Goal: Information Seeking & Learning: Learn about a topic

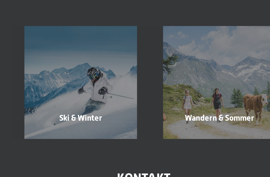
scroll to position [153, 0]
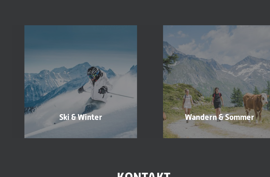
click at [151, 74] on div "Wandern & [PERSON_NAME] erfahren" at bounding box center [134, 108] width 85 height 69
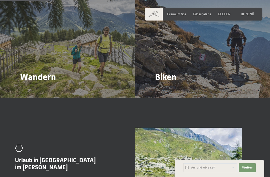
scroll to position [426, 0]
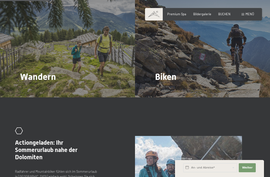
click at [23, 72] on span "Wandern" at bounding box center [38, 77] width 36 height 11
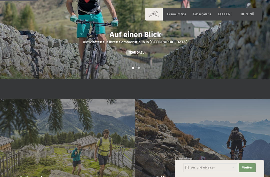
scroll to position [323, 0]
click at [27, 175] on span "Wandern" at bounding box center [38, 180] width 36 height 11
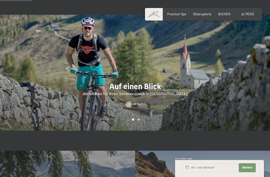
scroll to position [272, 0]
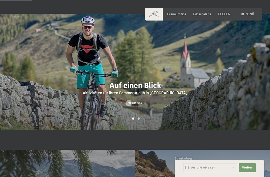
click at [140, 101] on span "Mehr dazu" at bounding box center [136, 103] width 17 height 5
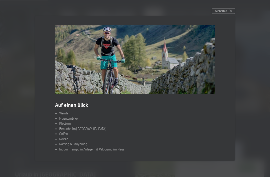
scroll to position [412, 0]
click at [61, 116] on li "Wandern" at bounding box center [137, 113] width 156 height 5
click at [65, 116] on li "Wandern" at bounding box center [137, 113] width 156 height 5
click at [62, 116] on li "Wandern" at bounding box center [137, 113] width 156 height 5
click at [61, 118] on div "Auf einen Blick Wandern Mountainbiken Klettern Besuche im Hochseilgarten Golfen…" at bounding box center [135, 88] width 200 height 144
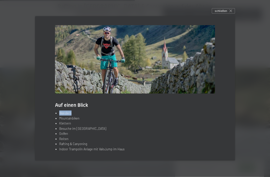
scroll to position [1037, 0]
click at [233, 16] on div at bounding box center [135, 88] width 270 height 177
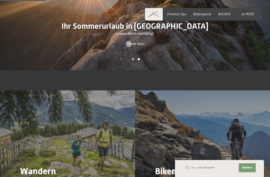
scroll to position [331, 0]
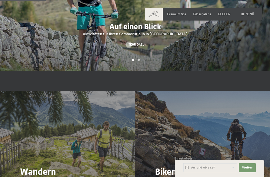
click at [249, 14] on span "Menü" at bounding box center [250, 14] width 9 height 4
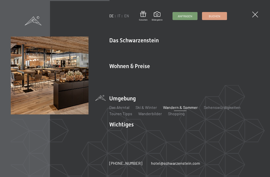
scroll to position [798, 0]
click at [253, 16] on span at bounding box center [256, 15] width 6 height 6
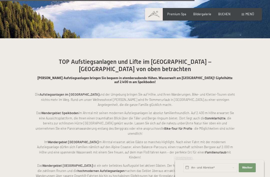
scroll to position [1393, 0]
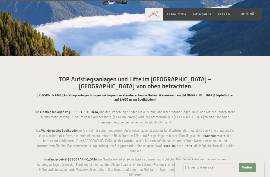
click at [245, 14] on div "Menü" at bounding box center [248, 14] width 13 height 5
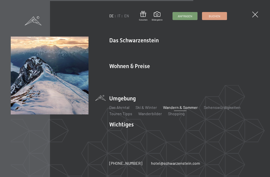
click at [130, 113] on link "Touren Tipps" at bounding box center [120, 113] width 23 height 5
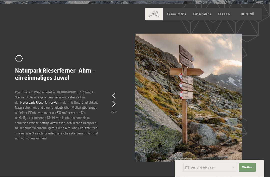
scroll to position [1103, 0]
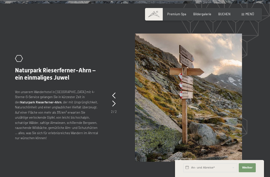
click at [32, 89] on p "Von unserem Wanderhotel in Südtirol mit 4-Sterne-S-Service gelangen Sie in kürz…" at bounding box center [57, 114] width 84 height 51
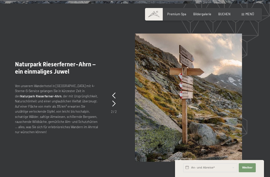
click at [21, 83] on p "Von unserem Wanderhotel in Südtirol mit 4-Sterne-S-Service gelangen Sie in kürz…" at bounding box center [57, 108] width 84 height 51
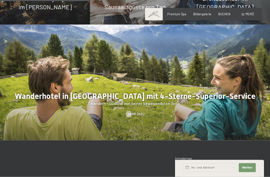
scroll to position [515, 0]
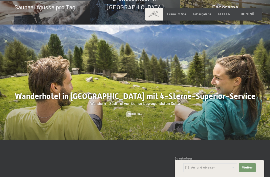
click at [135, 66] on div at bounding box center [135, 83] width 270 height 116
click at [140, 66] on div at bounding box center [135, 83] width 270 height 116
click at [136, 66] on div at bounding box center [135, 83] width 270 height 116
click at [138, 65] on div at bounding box center [135, 83] width 270 height 116
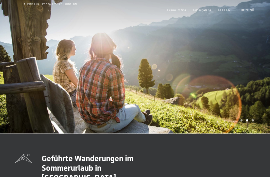
scroll to position [0, 0]
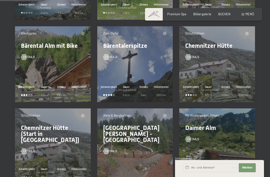
scroll to position [976, 0]
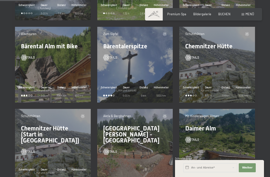
click at [194, 55] on span "Details" at bounding box center [193, 57] width 12 height 5
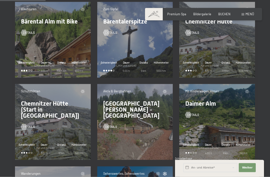
scroll to position [1001, 0]
click at [28, 145] on div "Schwierigkeit" at bounding box center [27, 149] width 18 height 12
click at [25, 145] on div "Schwierigkeit" at bounding box center [27, 149] width 18 height 12
click at [34, 133] on div "Schutzhütten Chemnitzer Hütte (Start in Lappach) Details Schwierigkeit Dauer (_…" at bounding box center [53, 122] width 76 height 76
click at [26, 124] on div at bounding box center [24, 127] width 4 height 6
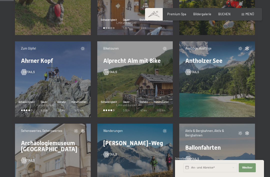
scroll to position [304, 0]
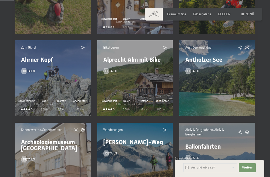
click at [158, 100] on div "Höhenmeter 1110 hm" at bounding box center [162, 105] width 18 height 12
click at [111, 63] on div "Details" at bounding box center [135, 68] width 64 height 11
click at [112, 69] on span "Details" at bounding box center [111, 71] width 12 height 5
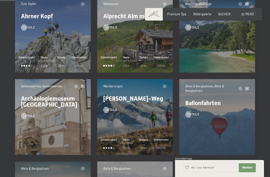
scroll to position [355, 0]
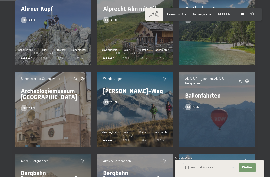
click at [104, 105] on span "Einwilligung Marketing*" at bounding box center [107, 102] width 41 height 5
click at [84, 105] on input "Einwilligung Marketing*" at bounding box center [81, 102] width 5 height 5
checkbox input "false"
click at [106, 94] on div "Details" at bounding box center [135, 99] width 64 height 11
click at [113, 100] on span "Details" at bounding box center [111, 102] width 12 height 5
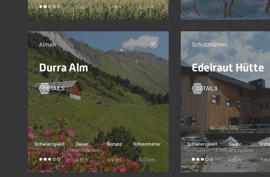
scroll to position [1159, 0]
click at [25, 90] on div "Almen Durra Alm Details Schwierigkeit Dauer (_Hin und zurück) 2:30 h Distanz 4,…" at bounding box center [53, 128] width 76 height 76
click at [22, 158] on div at bounding box center [22, 159] width 2 height 2
click at [22, 149] on span "Schwierigkeit" at bounding box center [27, 151] width 16 height 4
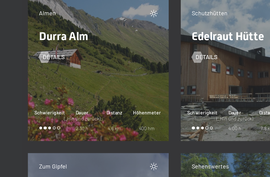
scroll to position [1176, 0]
click at [25, 73] on div "Almen Durra Alm Details Schwierigkeit Dauer (_Hin und zurück) 2:30 h Distanz 4,…" at bounding box center [53, 111] width 76 height 76
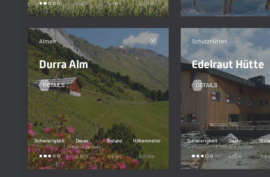
click at [25, 101] on div at bounding box center [24, 104] width 4 height 6
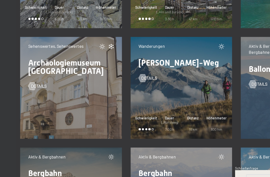
scroll to position [366, 0]
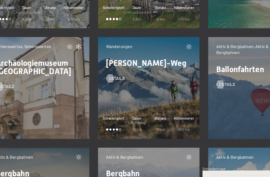
click at [154, 119] on span "Höhenmeter" at bounding box center [161, 121] width 15 height 4
click at [105, 89] on span "Details" at bounding box center [111, 91] width 12 height 5
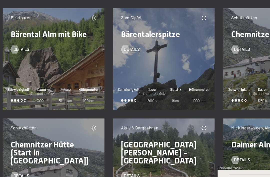
scroll to position [963, 0]
click at [156, 106] on span "1000 hm" at bounding box center [161, 108] width 10 height 4
click at [103, 62] on div "Details" at bounding box center [135, 67] width 64 height 11
click at [105, 67] on div at bounding box center [107, 70] width 4 height 6
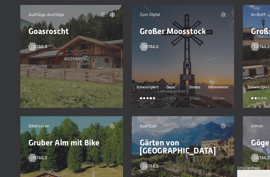
scroll to position [1458, 0]
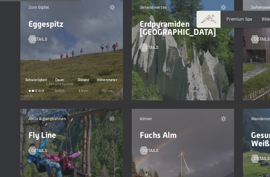
scroll to position [1332, 0]
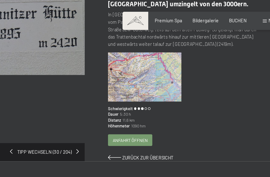
scroll to position [78, 0]
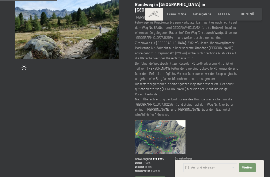
scroll to position [71, 0]
click at [174, 120] on img at bounding box center [160, 137] width 51 height 34
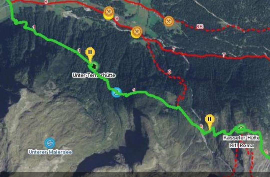
scroll to position [94, 0]
click at [122, 20] on img at bounding box center [136, 88] width 266 height 177
click at [127, 14] on img at bounding box center [136, 88] width 266 height 177
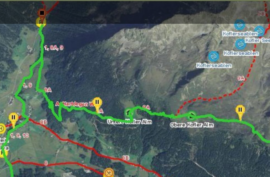
scroll to position [64, 0]
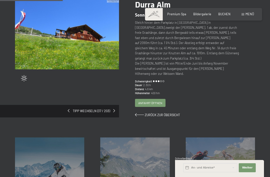
scroll to position [60, 0]
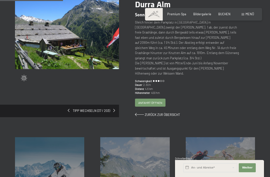
click at [158, 101] on span "Anfahrt öffnen" at bounding box center [150, 103] width 24 height 4
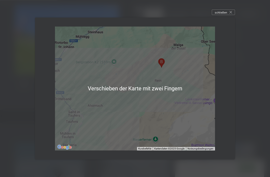
scroll to position [55, 0]
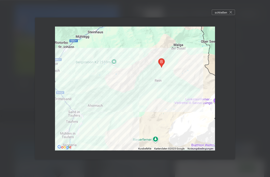
click at [192, 142] on div at bounding box center [135, 89] width 160 height 124
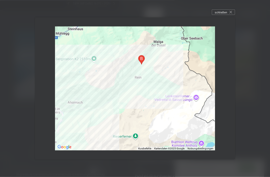
scroll to position [167, 0]
click at [191, 136] on div at bounding box center [135, 89] width 160 height 124
click at [188, 137] on div at bounding box center [135, 89] width 160 height 124
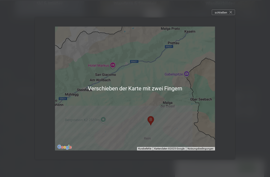
scroll to position [250, 0]
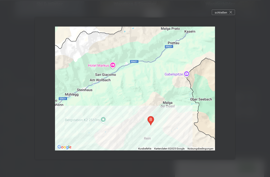
click at [169, 118] on div at bounding box center [135, 89] width 160 height 124
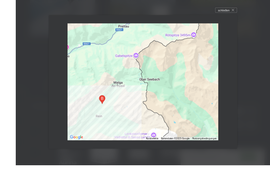
scroll to position [250, 0]
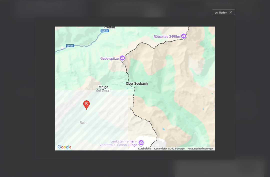
click at [232, 14] on div "schließen" at bounding box center [223, 13] width 23 height 6
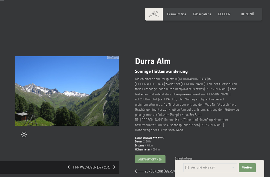
scroll to position [4, 0]
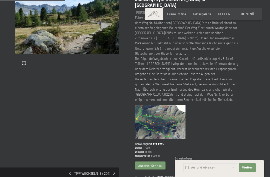
scroll to position [76, 0]
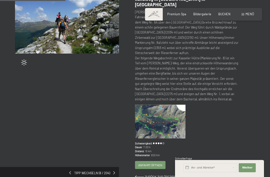
click at [159, 161] on div "Anfahrt öffnen" at bounding box center [150, 165] width 30 height 8
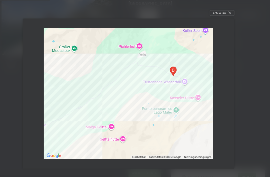
scroll to position [79, 0]
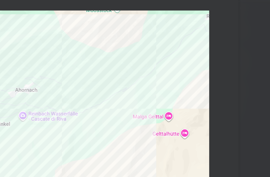
click at [124, 93] on div at bounding box center [135, 89] width 160 height 124
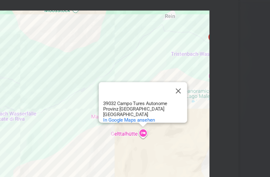
click at [143, 99] on span "In Google Maps ansehen" at bounding box center [160, 101] width 35 height 4
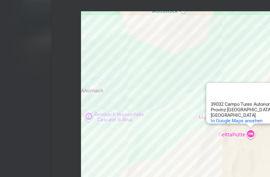
click at [176, 99] on span "In Google Maps ansehen" at bounding box center [160, 101] width 35 height 4
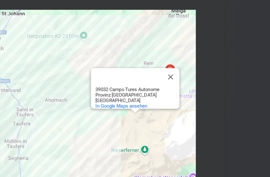
click at [109, 104] on div "Gelttalhütte Gelttalhütte 39032 Campo Tures Autonome Provinz Bozen - Südtirol I…" at bounding box center [135, 89] width 160 height 124
click at [192, 66] on button "Schließen" at bounding box center [198, 72] width 12 height 12
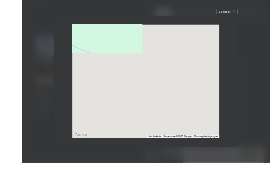
scroll to position [73, 0]
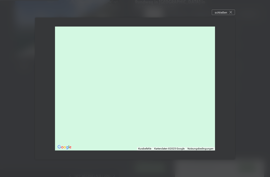
click at [186, 94] on div at bounding box center [135, 89] width 160 height 124
click at [193, 76] on div at bounding box center [135, 89] width 160 height 124
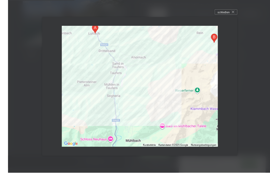
scroll to position [85, 0]
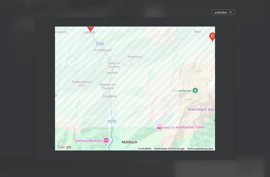
click at [234, 13] on div "schließen" at bounding box center [223, 13] width 23 height 6
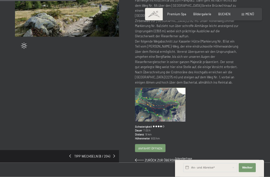
scroll to position [97, 0]
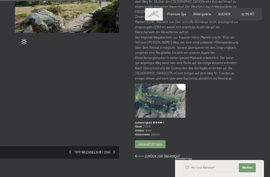
click at [175, 87] on img at bounding box center [160, 101] width 51 height 34
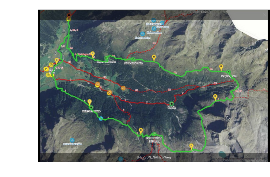
scroll to position [9, 0]
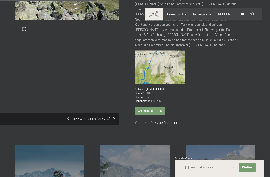
scroll to position [107, 0]
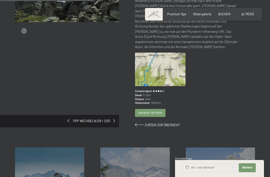
click at [158, 90] on div "Bärentalerspitze Gipfeltour inmitten der Pfunderer [PERSON_NAME] Ausgangspunkt:…" at bounding box center [195, 40] width 120 height 175
click at [158, 111] on span "Anfahrt öffnen" at bounding box center [150, 113] width 24 height 4
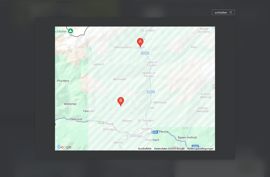
scroll to position [120, 0]
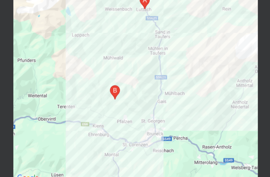
click at [159, 34] on div at bounding box center [135, 89] width 160 height 124
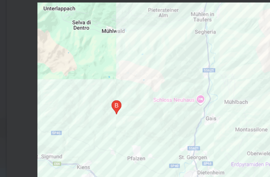
click at [106, 49] on div at bounding box center [135, 89] width 160 height 124
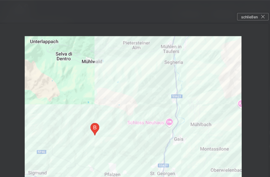
scroll to position [0, 0]
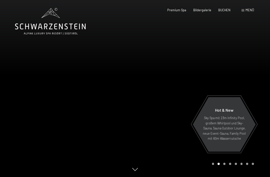
click at [246, 10] on span "Menü" at bounding box center [250, 10] width 9 height 4
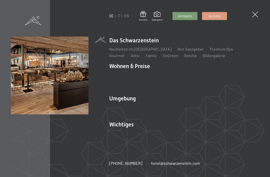
click at [117, 53] on img at bounding box center [61, 61] width 123 height 123
click at [131, 55] on link "Aktiv" at bounding box center [135, 55] width 9 height 5
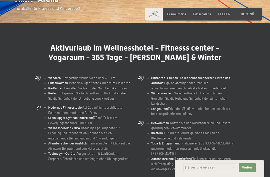
scroll to position [140, 0]
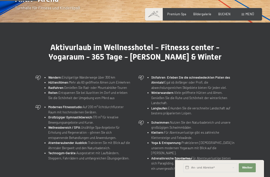
click at [52, 81] on strong "Hütten/Almen:" at bounding box center [58, 82] width 21 height 4
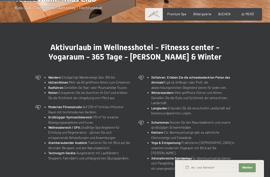
click at [52, 81] on strong "Hütten/Almen:" at bounding box center [58, 82] width 21 height 4
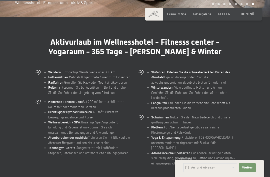
scroll to position [145, 0]
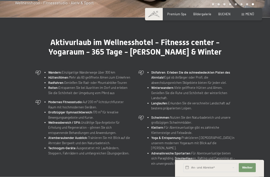
click at [53, 71] on strong "Wandern:" at bounding box center [55, 72] width 14 height 4
click at [53, 72] on strong "Wandern:" at bounding box center [55, 72] width 14 height 4
click at [48, 70] on strong "Wandern:" at bounding box center [55, 72] width 14 height 4
click at [36, 70] on icon at bounding box center [38, 73] width 6 height 6
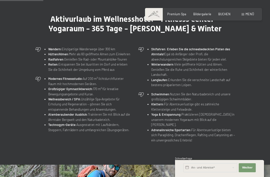
scroll to position [168, 0]
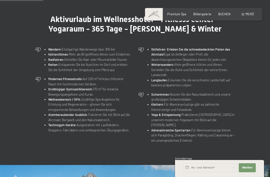
click at [242, 15] on span at bounding box center [243, 14] width 3 height 2
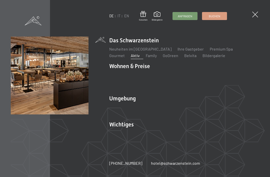
click at [131, 56] on link "Aktiv" at bounding box center [135, 55] width 9 height 5
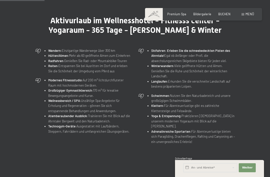
scroll to position [169, 0]
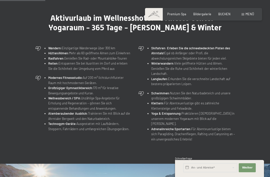
click at [52, 47] on strong "Wandern:" at bounding box center [55, 48] width 14 height 4
click at [73, 47] on li "Wandern: Einzigartige Wanderwege über 300 km" at bounding box center [90, 48] width 84 height 5
click at [92, 46] on li "Wandern: Einzigartige Wanderwege über 300 km" at bounding box center [90, 48] width 84 height 5
click at [50, 44] on div "Wandern: Einzigartige Wanderwege über 300 km Hütten/Almen: Mehr als 60 geöffnet…" at bounding box center [83, 59] width 101 height 30
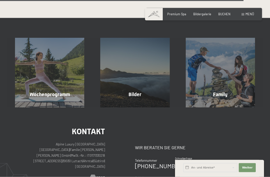
scroll to position [946, 0]
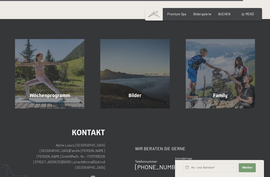
click at [245, 14] on div "Menü" at bounding box center [248, 14] width 13 height 5
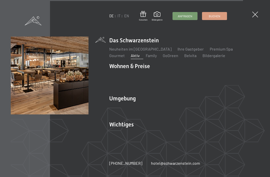
click at [131, 55] on link "Aktiv" at bounding box center [135, 55] width 9 height 5
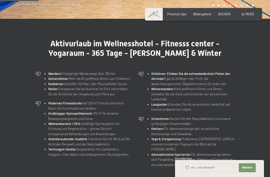
scroll to position [144, 0]
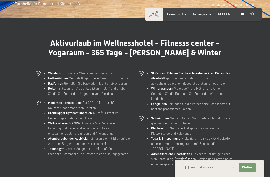
click at [53, 71] on li "Wandern: Einzigartige Wanderwege über 300 km" at bounding box center [90, 73] width 84 height 5
click at [57, 72] on strong "Wandern:" at bounding box center [55, 73] width 14 height 4
click at [56, 73] on strong "Wandern:" at bounding box center [55, 73] width 14 height 4
click at [141, 77] on div at bounding box center [141, 91] width 6 height 41
click at [50, 83] on strong "Radfahren:" at bounding box center [56, 83] width 16 height 4
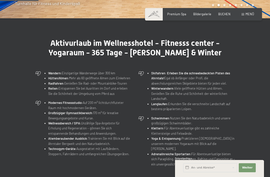
click at [37, 74] on icon at bounding box center [38, 73] width 6 height 6
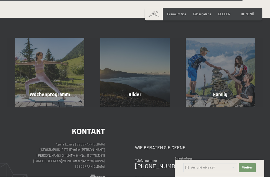
scroll to position [941, 0]
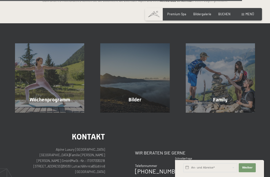
click at [43, 77] on div "Wochenprogramm Mehr erfahren" at bounding box center [49, 77] width 85 height 69
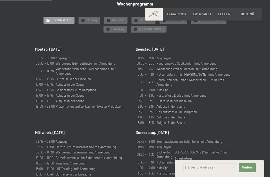
scroll to position [295, 0]
click at [196, 61] on td "Panoramaweg Speikboden | mit Anmeldung" at bounding box center [194, 63] width 76 height 5
